Goal: Task Accomplishment & Management: Use online tool/utility

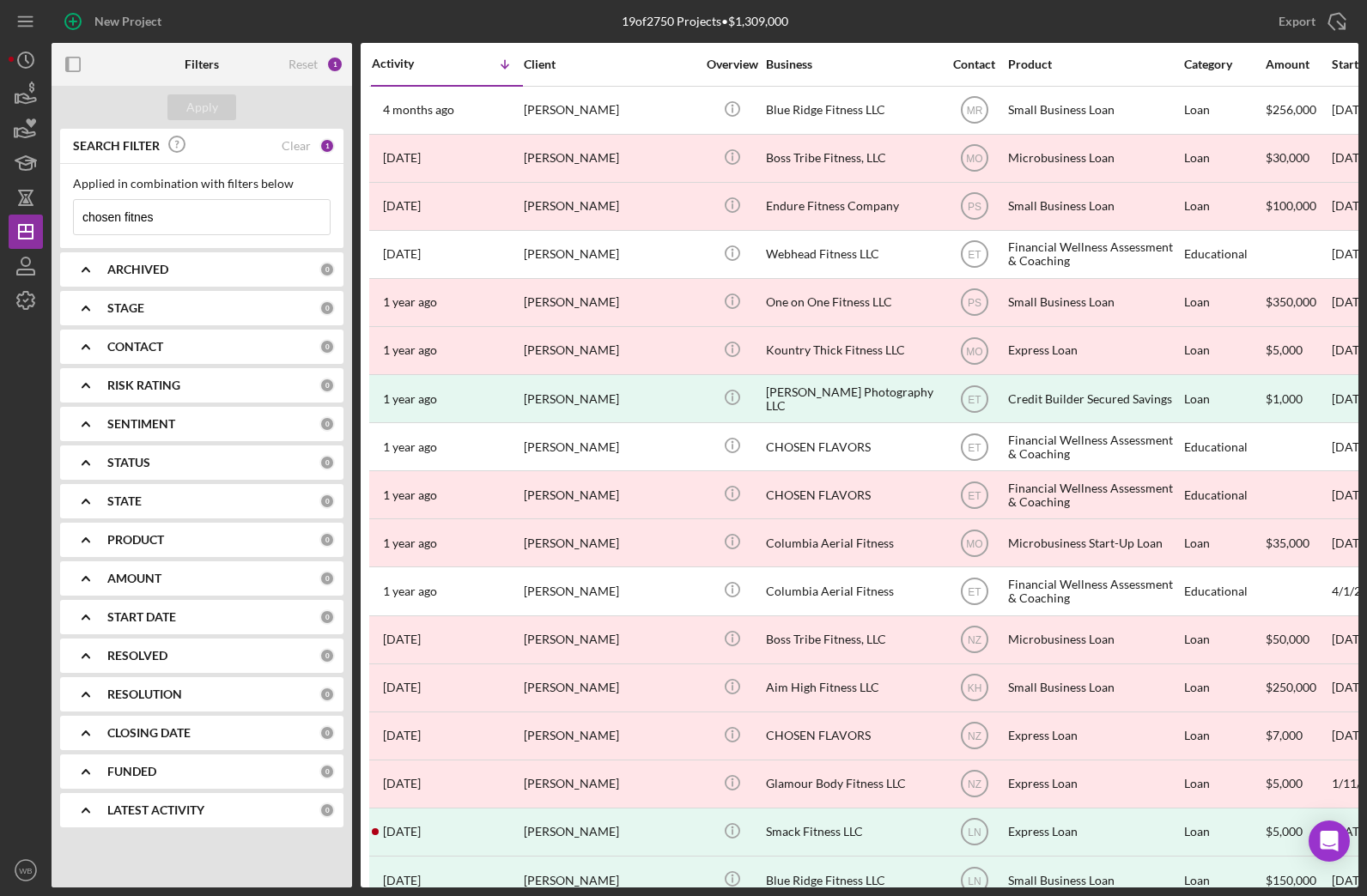
click at [152, 538] on b "PRODUCT" at bounding box center [135, 540] width 56 height 14
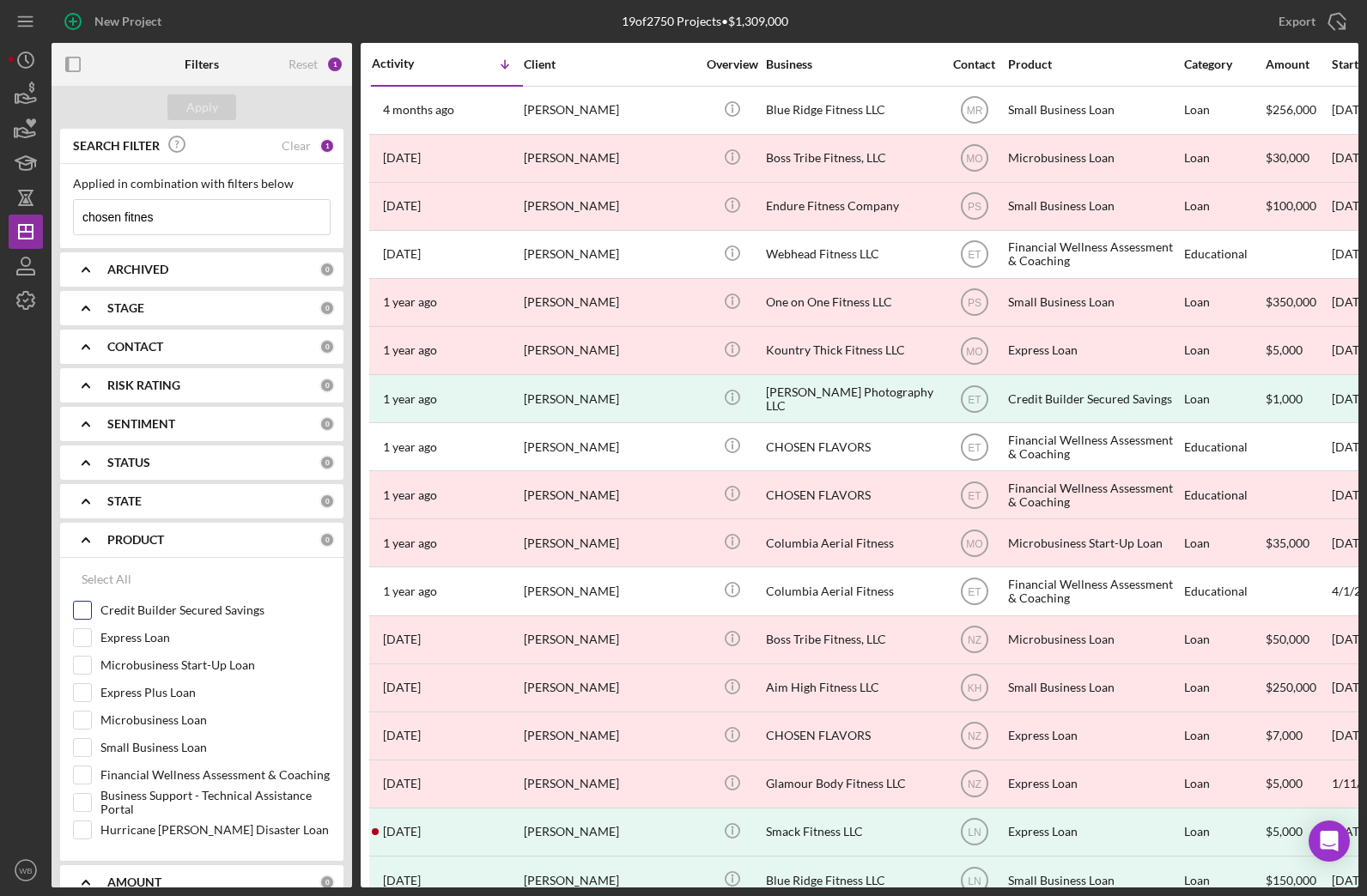
click at [83, 616] on input "Credit Builder Secured Savings" at bounding box center [82, 610] width 18 height 18
checkbox input "true"
click at [211, 107] on div "Apply" at bounding box center [202, 107] width 31 height 26
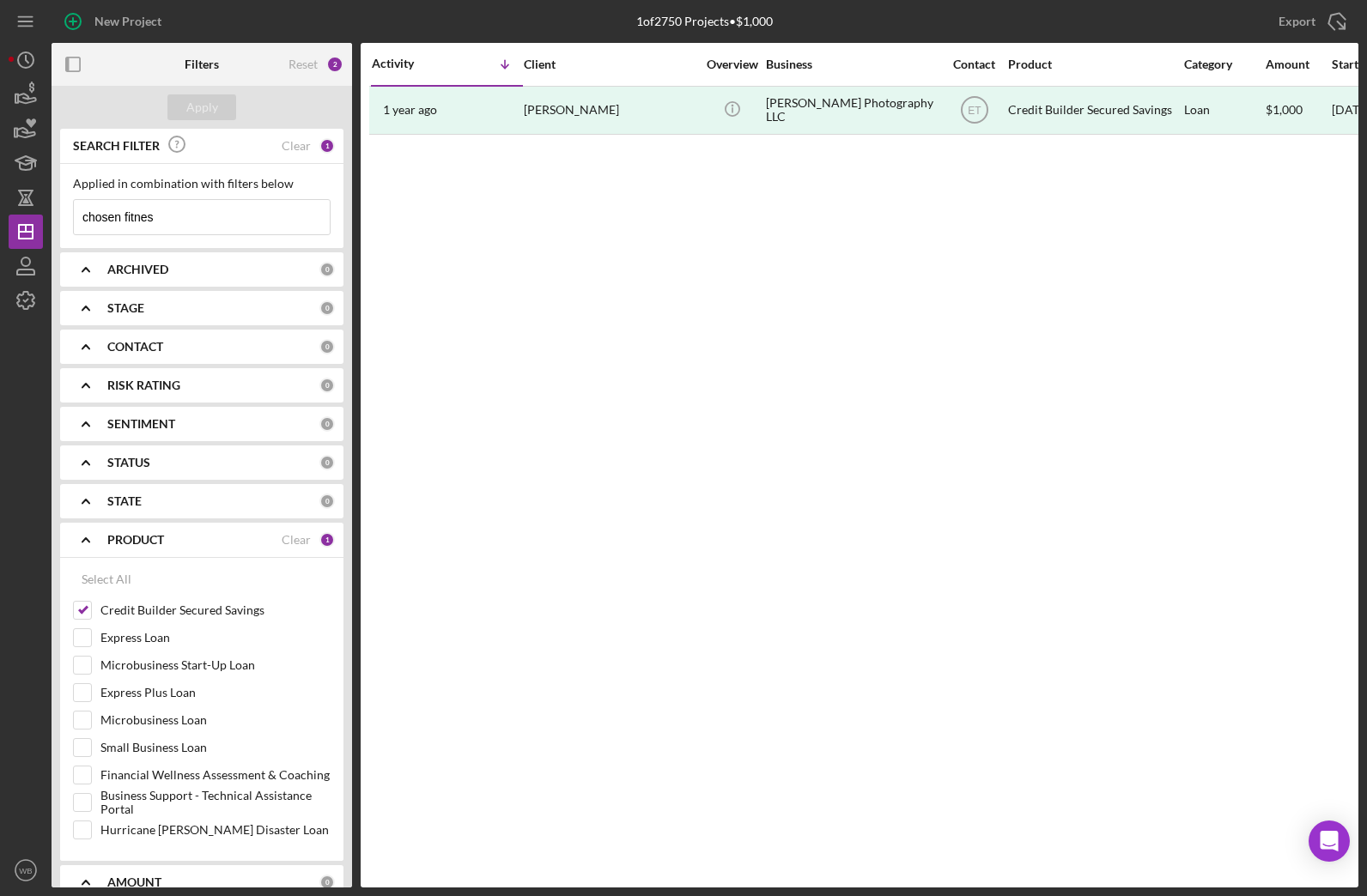
drag, startPoint x: 196, startPoint y: 225, endPoint x: 65, endPoint y: 225, distance: 131.0
click at [65, 225] on div "Applied in combination with filters below chosen fitnes Icon/Menu Close" at bounding box center [201, 206] width 283 height 84
click at [200, 100] on div "Apply" at bounding box center [202, 107] width 31 height 26
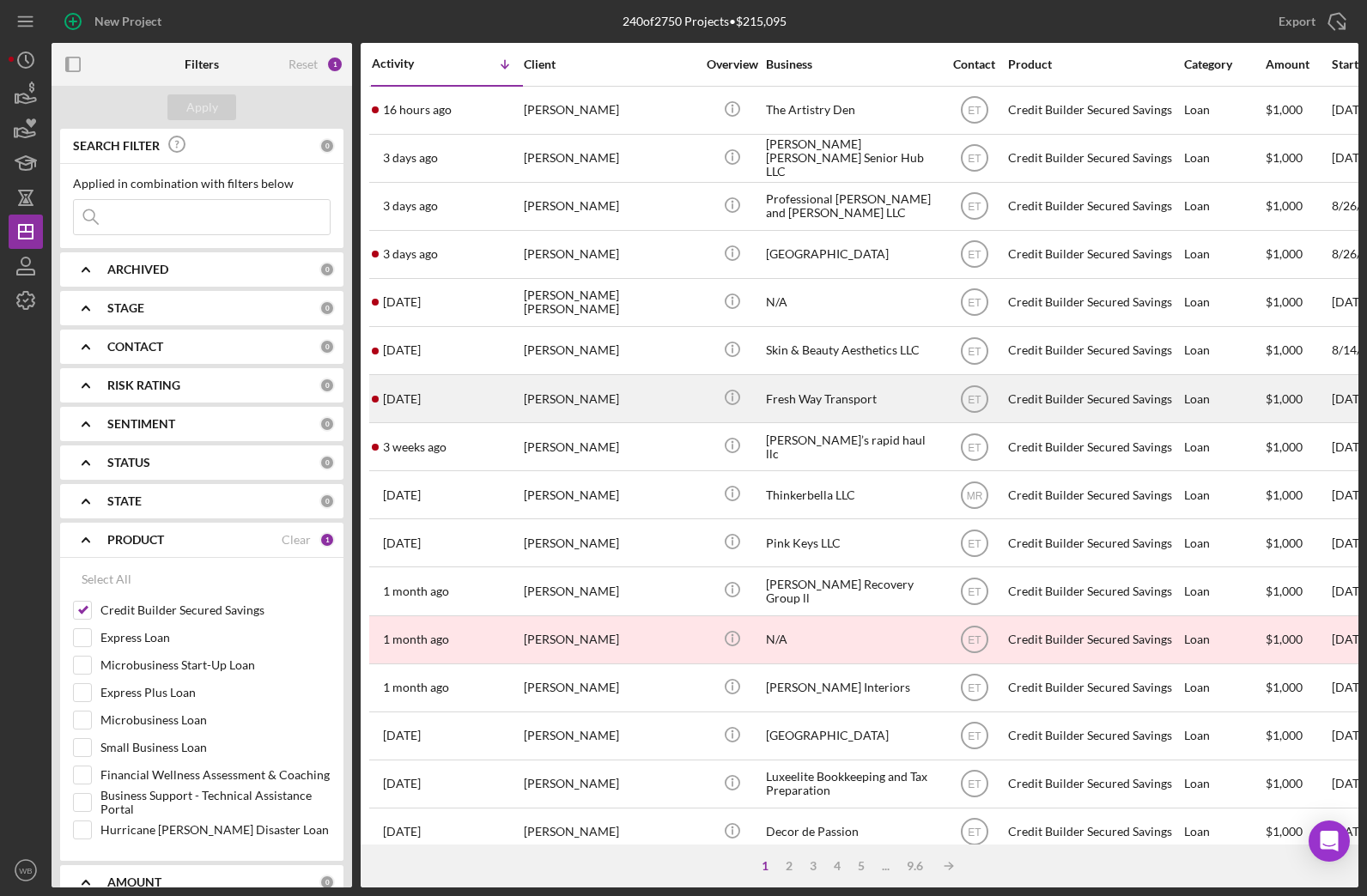
click at [685, 401] on div "[PERSON_NAME]" at bounding box center [610, 399] width 172 height 45
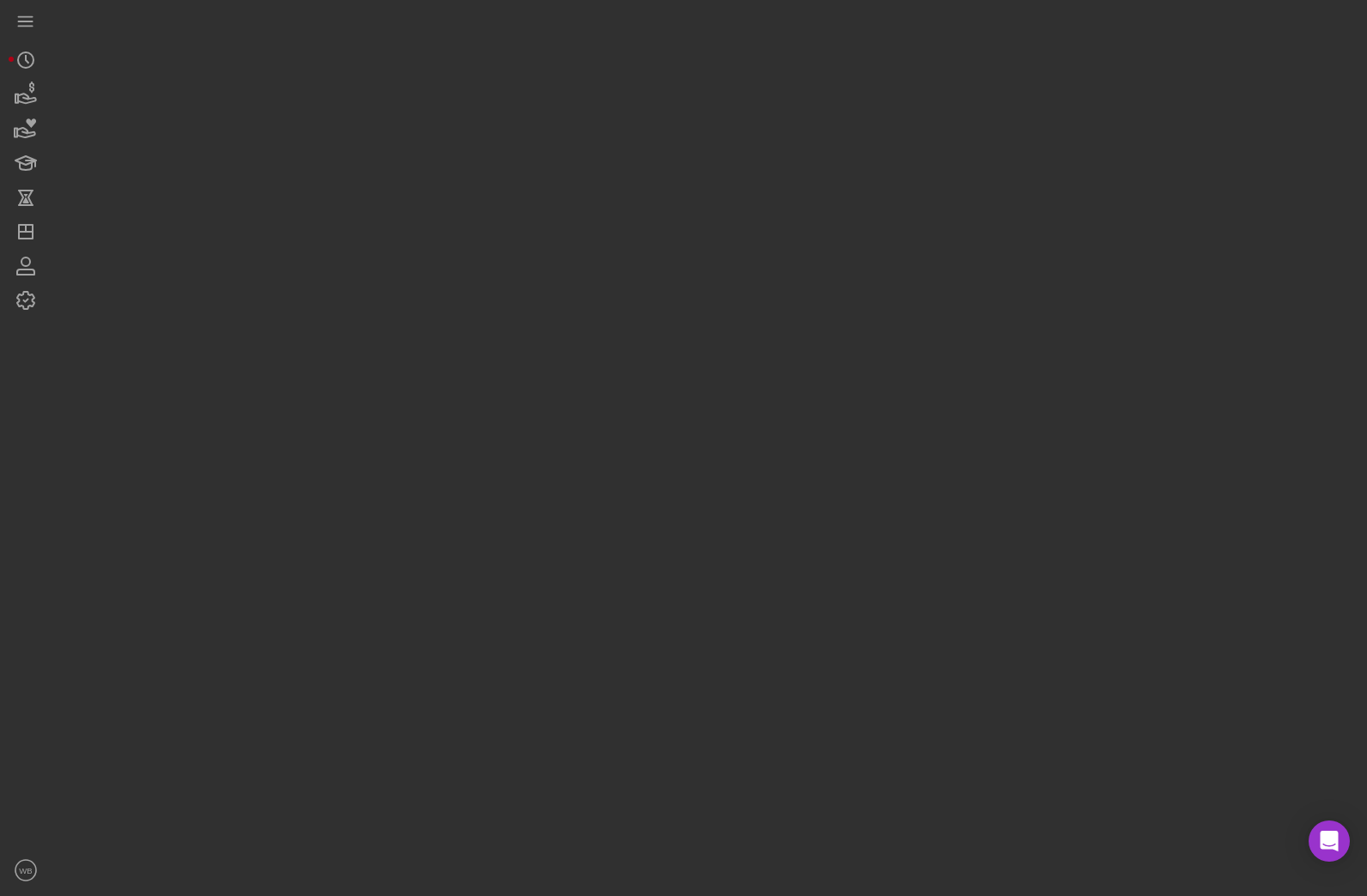
click at [685, 401] on div at bounding box center [705, 444] width 1307 height 888
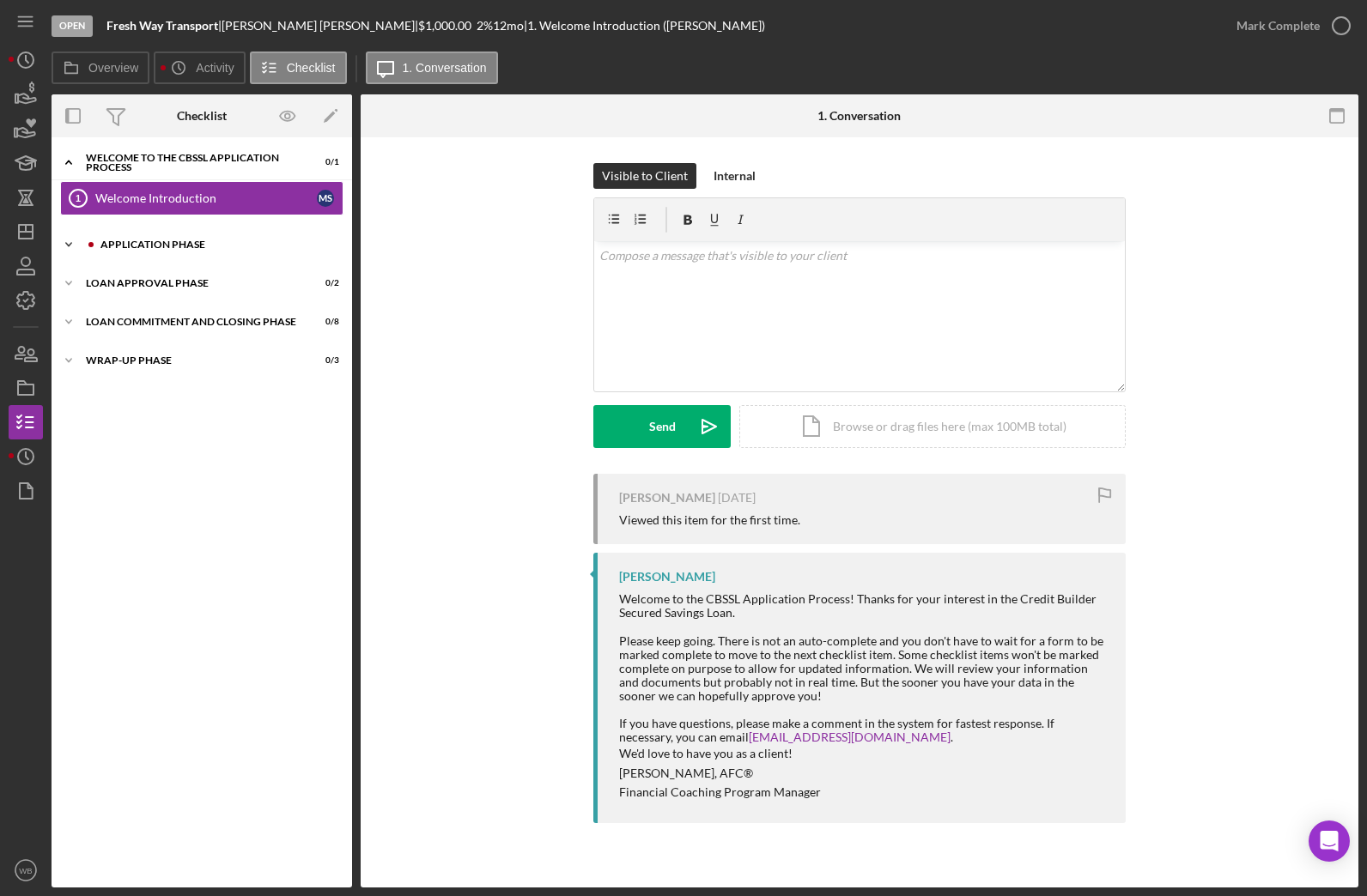
click at [159, 241] on div "Application Phase" at bounding box center [215, 245] width 230 height 10
